Goal: Task Accomplishment & Management: Manage account settings

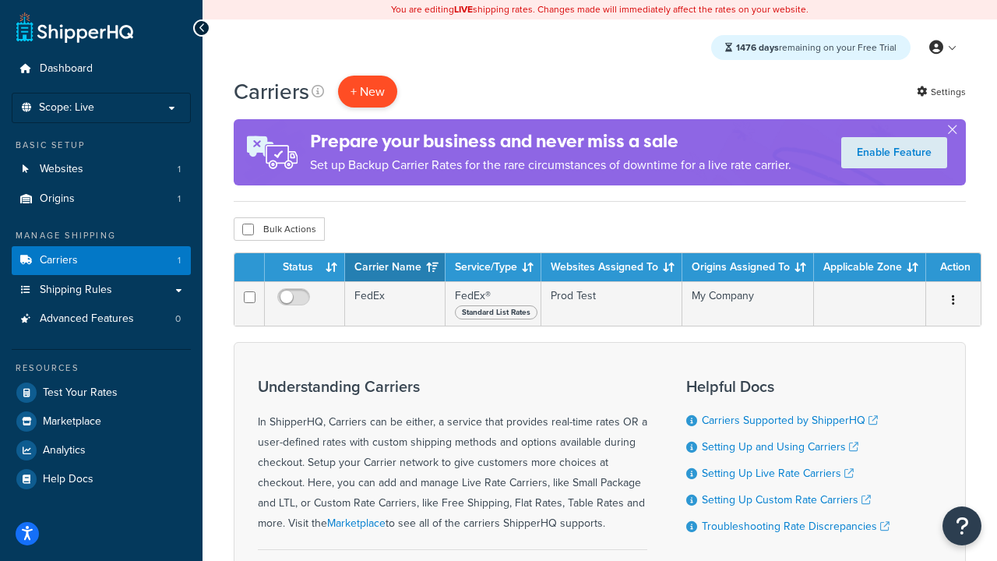
click at [368, 92] on button "+ New" at bounding box center [367, 92] width 59 height 32
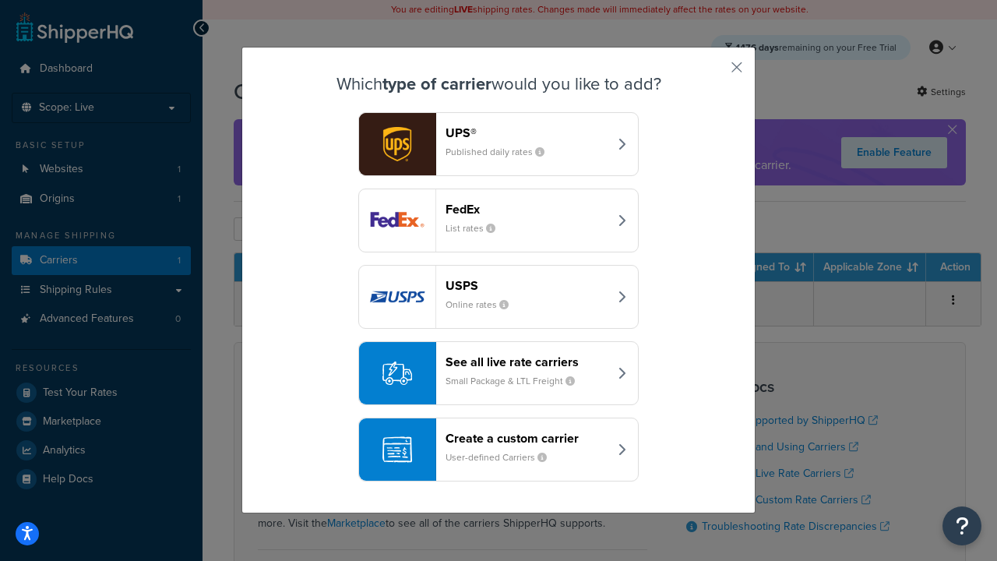
click at [499, 221] on div "FedEx List rates" at bounding box center [527, 220] width 163 height 37
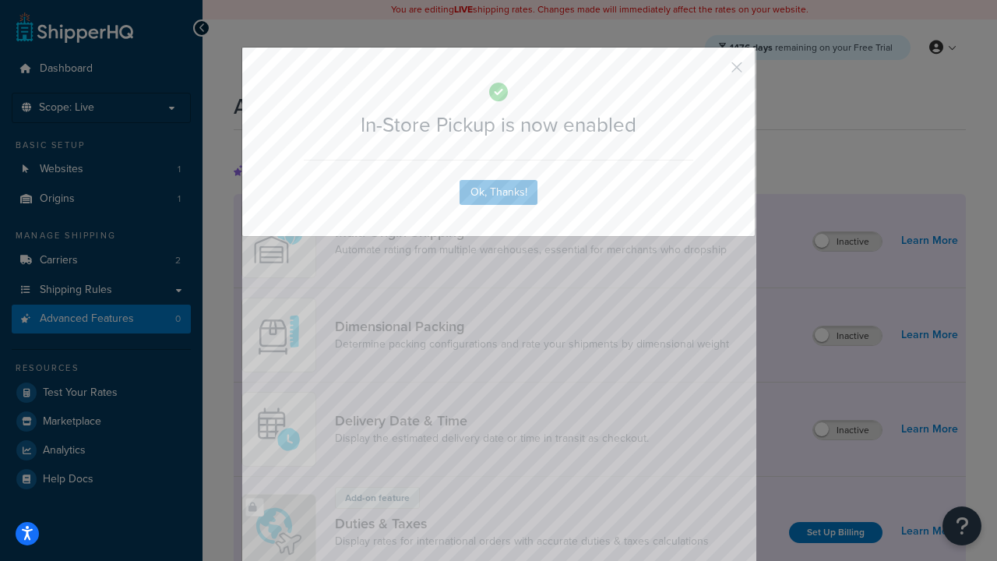
scroll to position [506, 0]
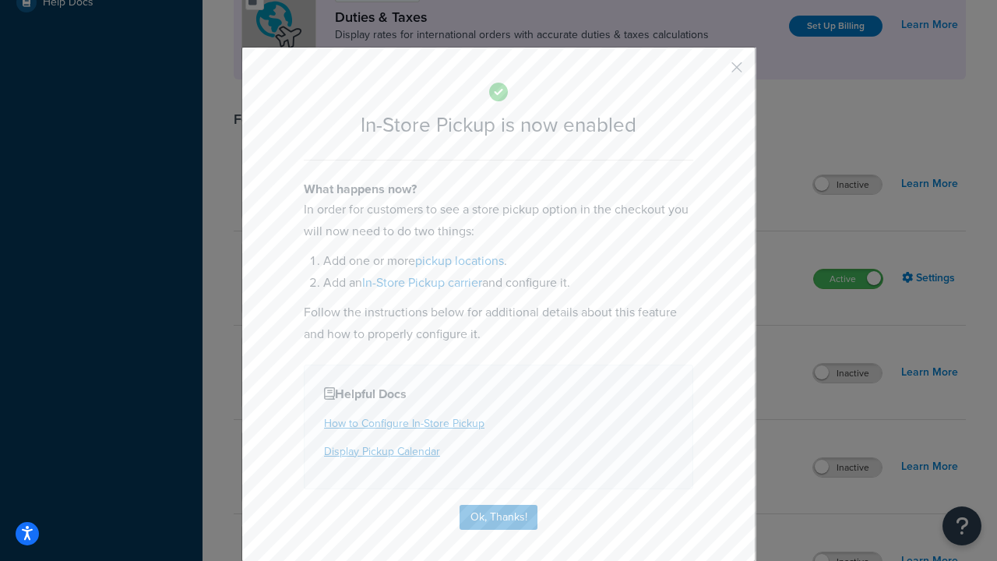
click at [714, 72] on button "button" at bounding box center [714, 73] width 4 height 4
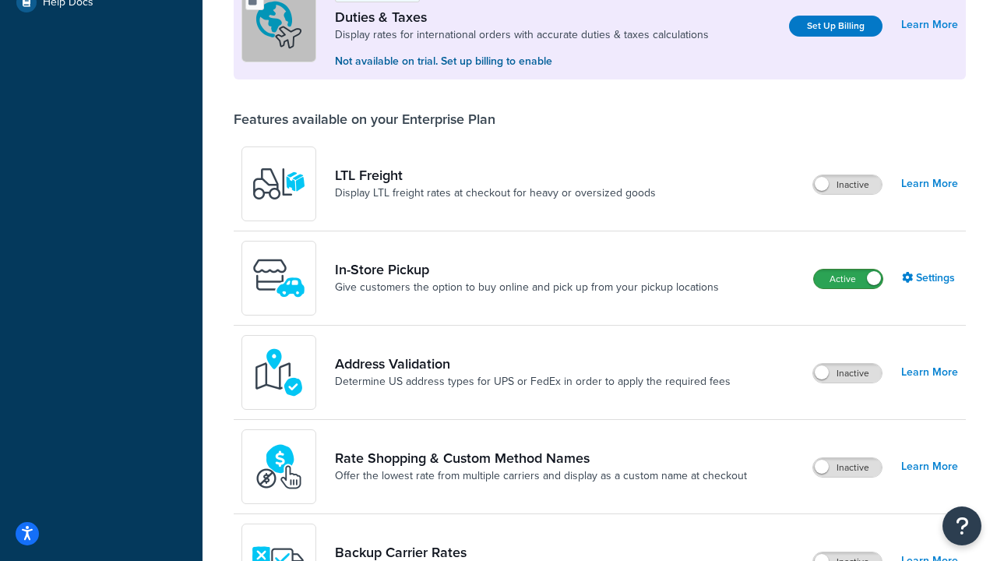
scroll to position [477, 0]
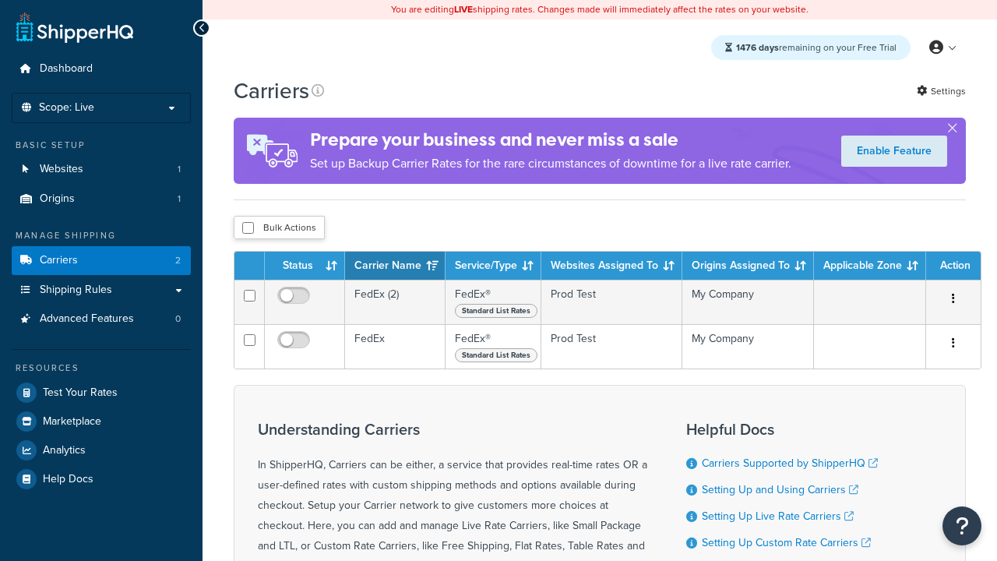
click at [248, 229] on input "checkbox" at bounding box center [248, 228] width 12 height 12
checkbox input "true"
click at [0, 0] on button "Delete" at bounding box center [0, 0] width 0 height 0
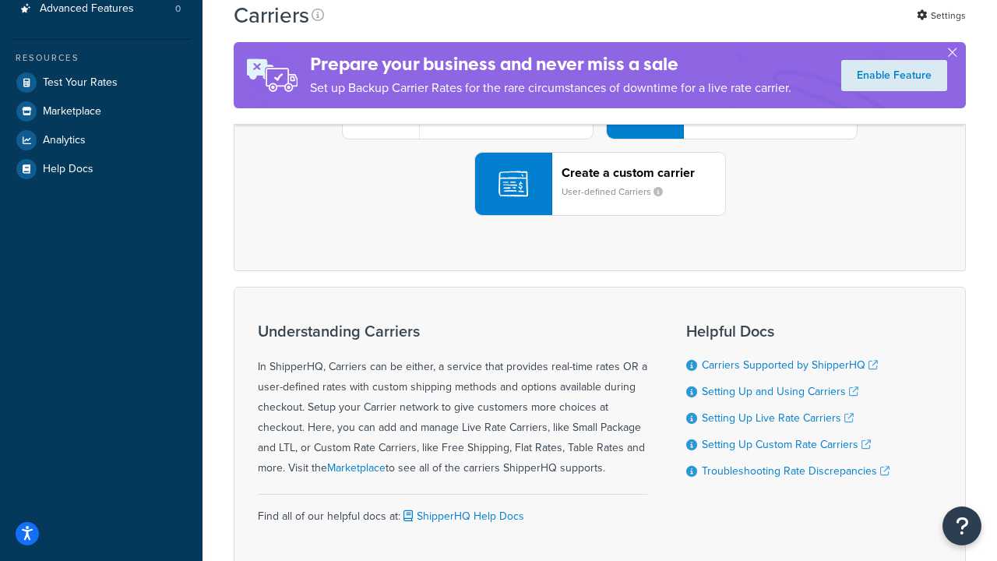
click at [600, 216] on div "UPS® Published daily rates FedEx List rates USPS Online rates See all live rate…" at bounding box center [600, 107] width 700 height 217
click at [775, 27] on header "FedEx" at bounding box center [775, 19] width 164 height 15
